Goal: Information Seeking & Learning: Learn about a topic

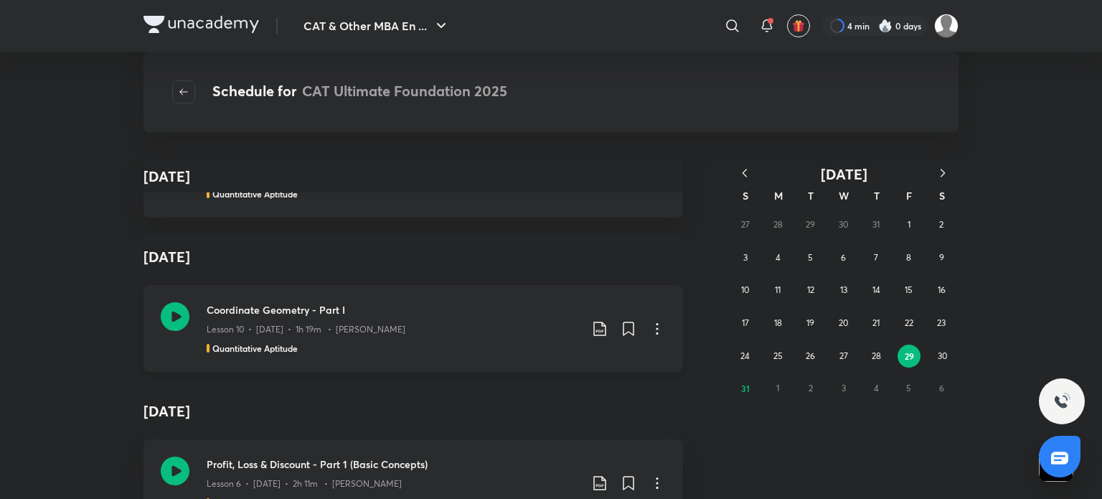
scroll to position [5704, 0]
click at [740, 176] on icon "button" at bounding box center [744, 173] width 14 height 14
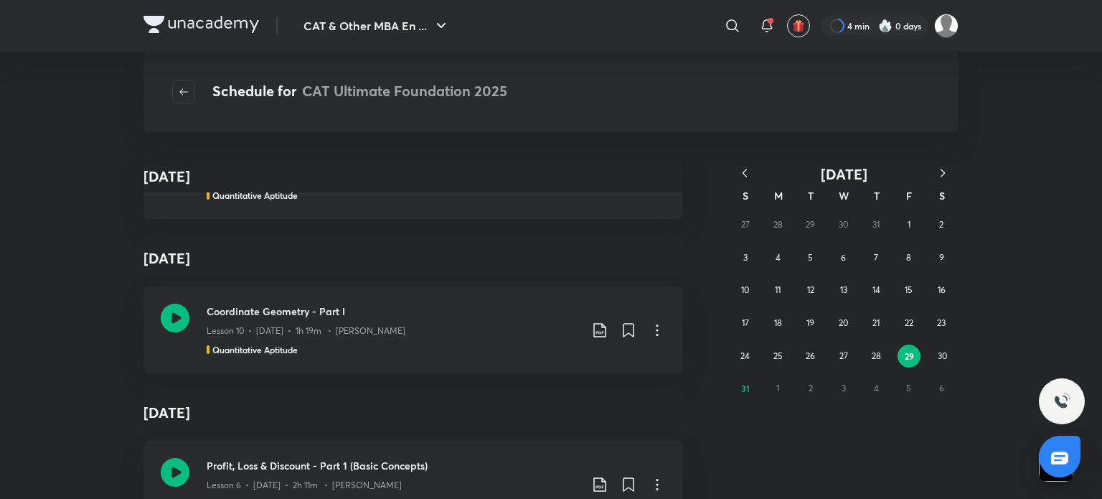
click at [740, 176] on icon "button" at bounding box center [744, 173] width 14 height 14
click at [747, 176] on icon "button" at bounding box center [744, 173] width 14 height 14
click at [940, 178] on icon "button" at bounding box center [942, 173] width 14 height 14
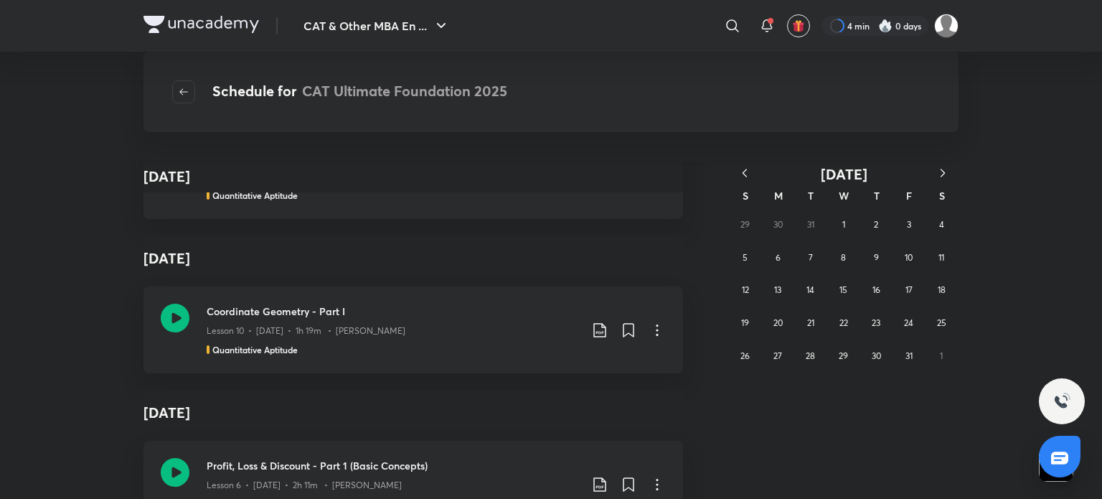
click at [940, 178] on icon "button" at bounding box center [942, 173] width 14 height 14
click at [743, 315] on button "16" at bounding box center [745, 322] width 23 height 23
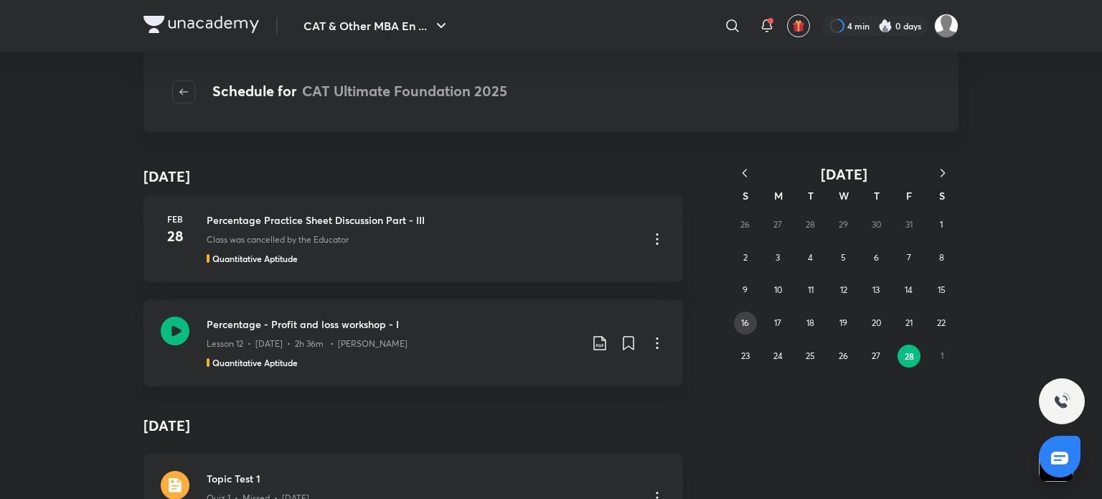
scroll to position [23582, 0]
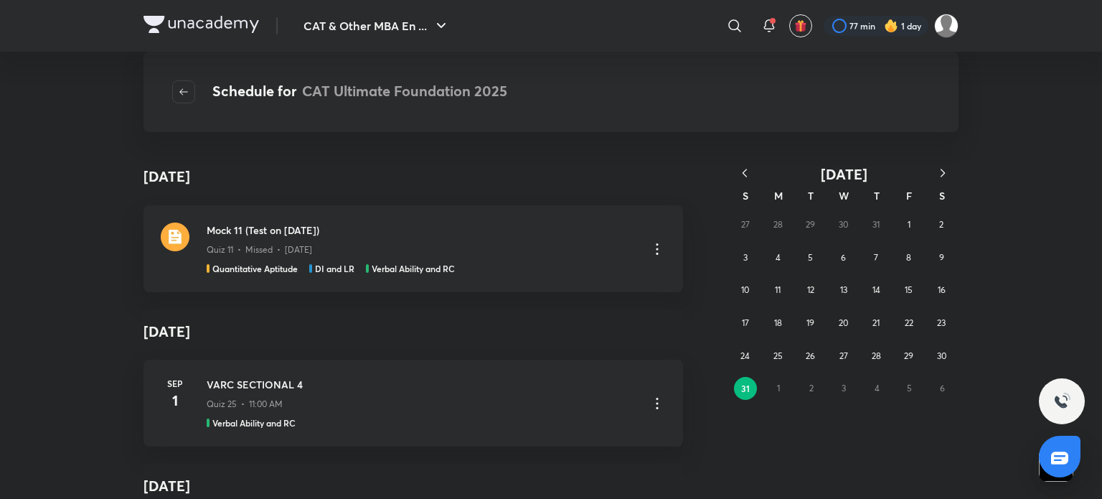
click at [735, 166] on button "button" at bounding box center [745, 174] width 32 height 18
click at [742, 168] on icon "button" at bounding box center [744, 173] width 14 height 14
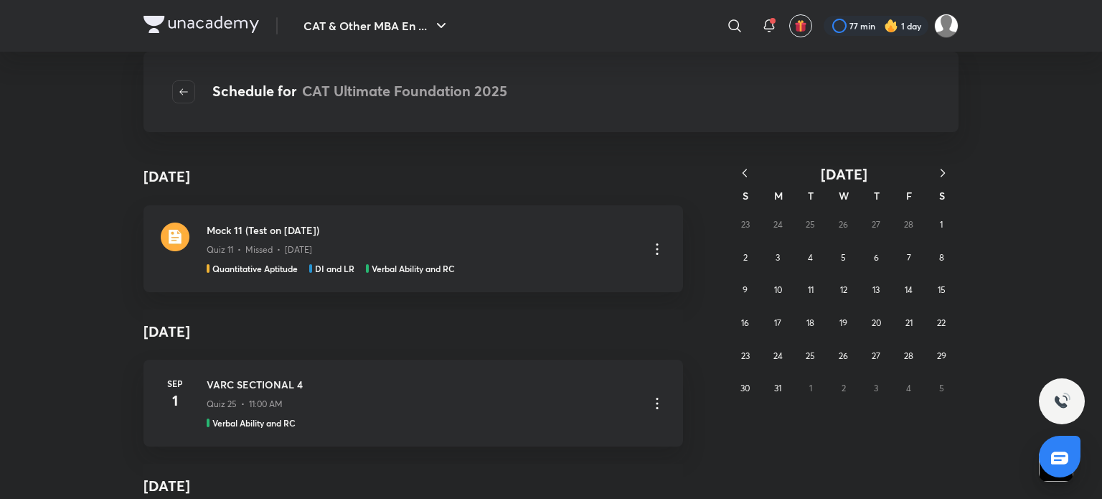
click at [742, 168] on icon "button" at bounding box center [744, 173] width 14 height 14
click at [752, 319] on button "16" at bounding box center [745, 322] width 23 height 23
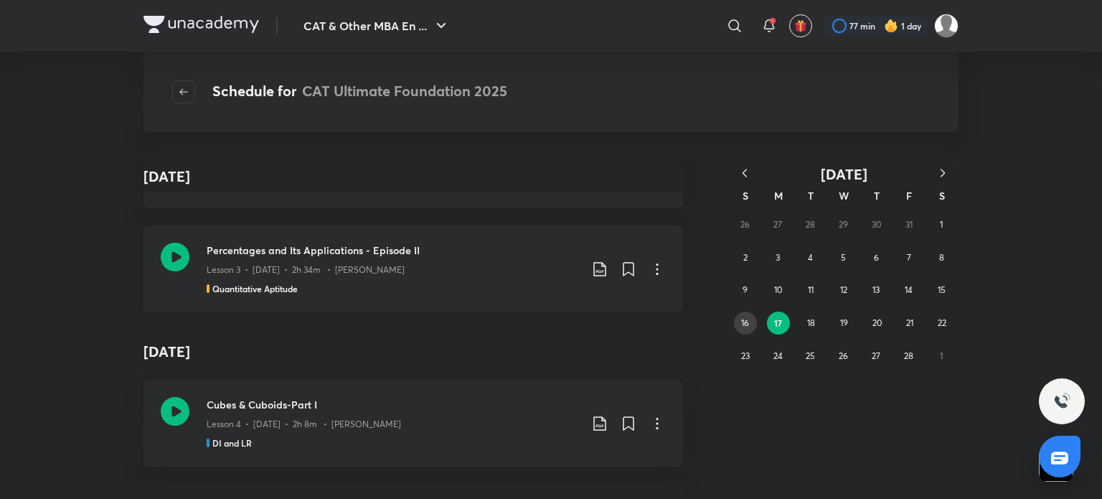
scroll to position [2450, 0]
click at [271, 260] on div "Lesson 3 • [DATE] • 2h 34m • [PERSON_NAME]" at bounding box center [393, 267] width 373 height 19
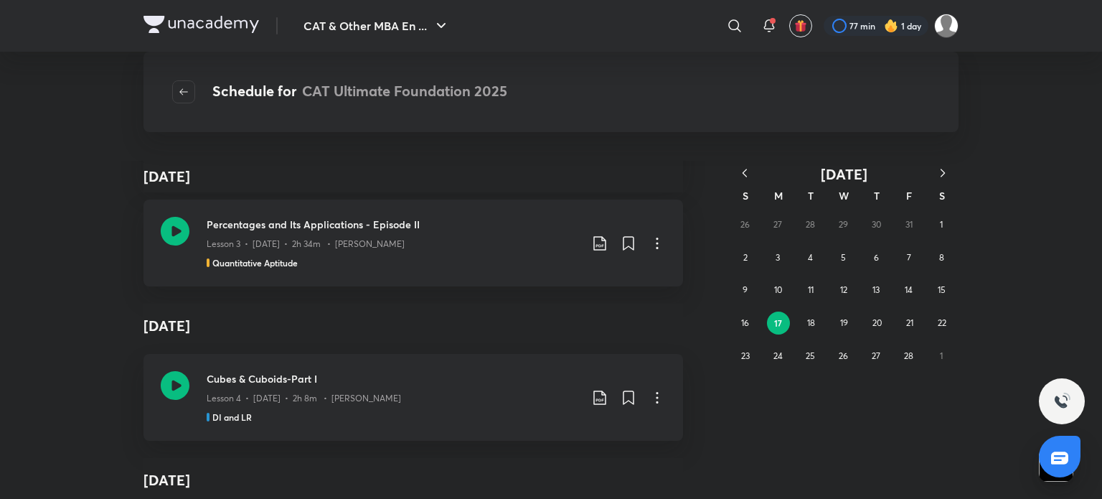
scroll to position [8815, 0]
